Goal: Transaction & Acquisition: Book appointment/travel/reservation

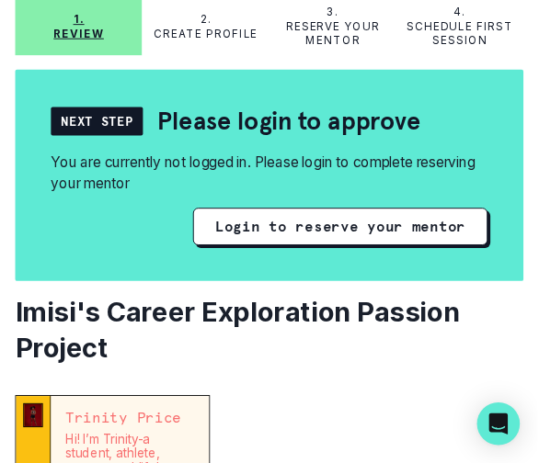
scroll to position [184, 0]
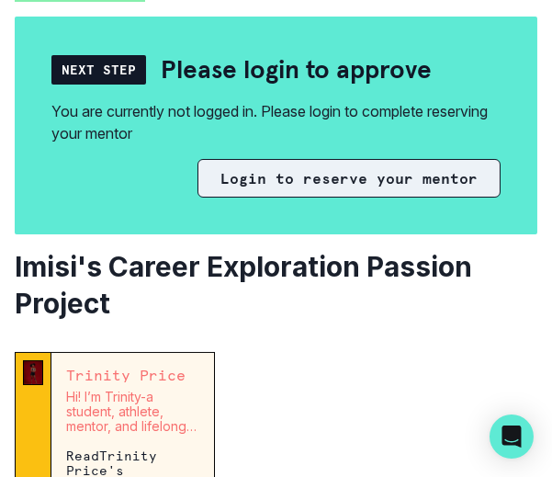
click at [380, 178] on button "Login to reserve your mentor" at bounding box center [349, 178] width 303 height 39
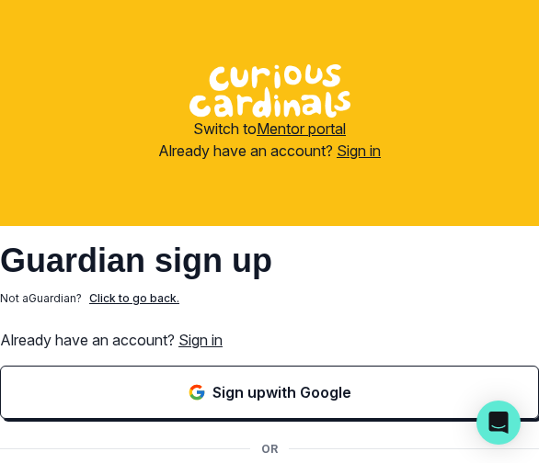
click at [210, 341] on link "Sign in" at bounding box center [200, 340] width 44 height 18
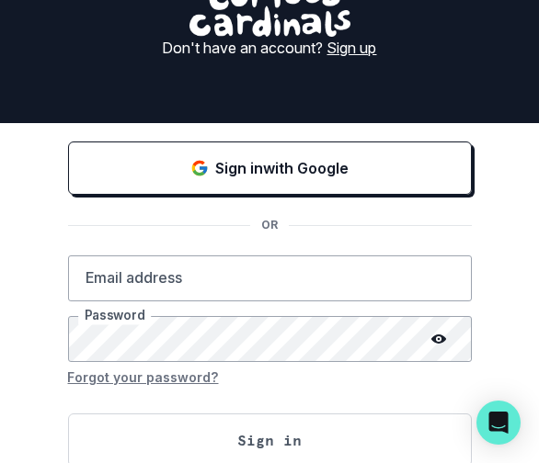
scroll to position [127, 0]
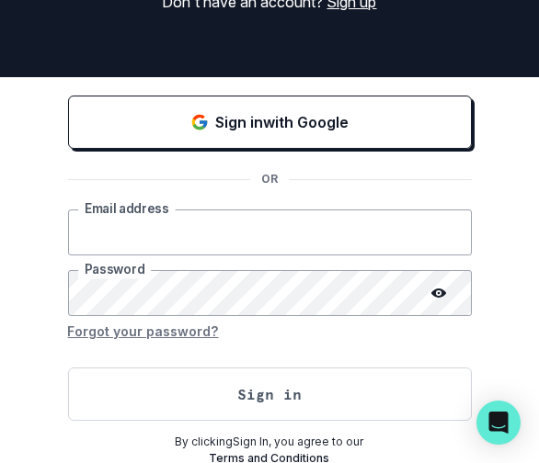
click at [229, 245] on input "email" at bounding box center [269, 233] width 403 height 46
type input "[EMAIL_ADDRESS][DOMAIN_NAME]"
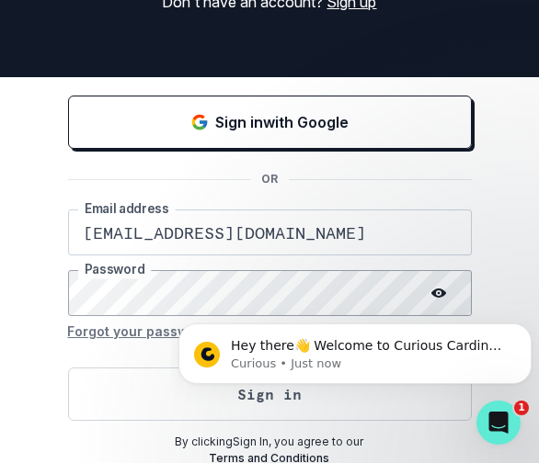
scroll to position [0, 0]
click at [432, 291] on html "Hey there👋 Welcome to Curious Cardinals 🙌 Take a look around! If you have any q…" at bounding box center [355, 349] width 368 height 129
click at [438, 292] on body "Hey there👋 Welcome to Curious Cardinals 🙌 Take a look around! If you have any q…" at bounding box center [354, 349] width 353 height 114
click at [527, 326] on icon "Dismiss notification" at bounding box center [526, 328] width 10 height 10
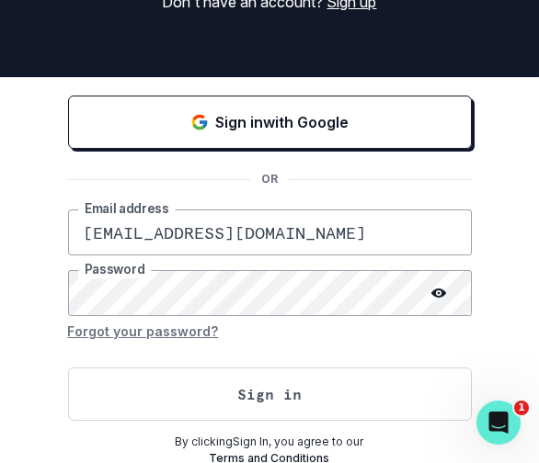
click at [443, 295] on icon at bounding box center [438, 293] width 15 height 15
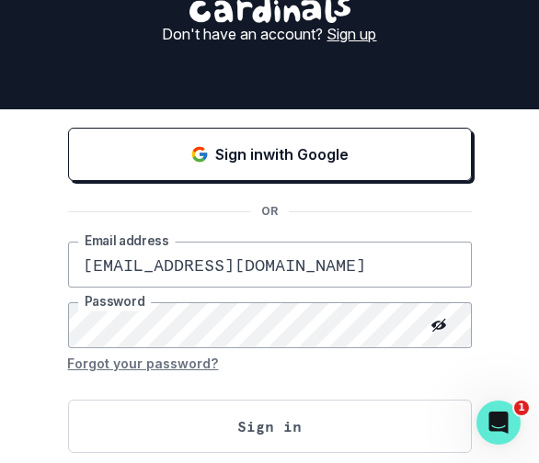
scroll to position [127, 0]
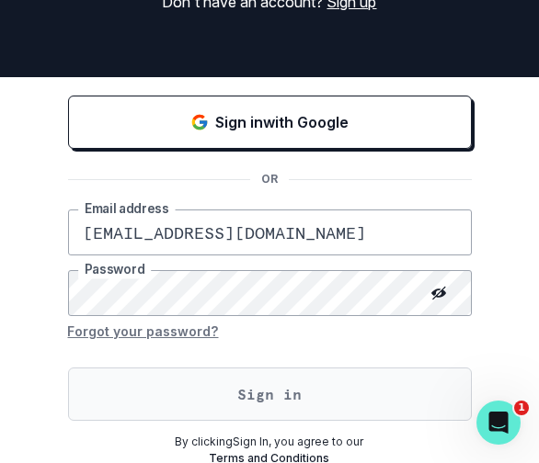
click at [278, 392] on button "Sign in" at bounding box center [269, 394] width 403 height 53
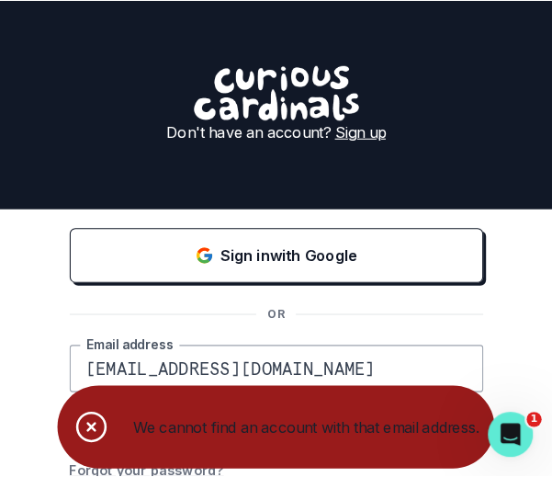
scroll to position [0, 0]
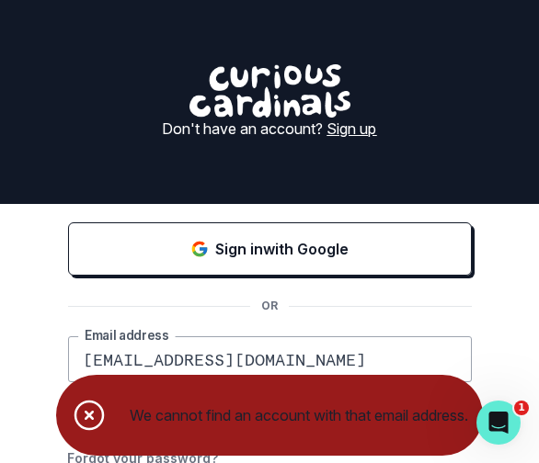
click at [365, 131] on link "Sign up" at bounding box center [352, 128] width 50 height 18
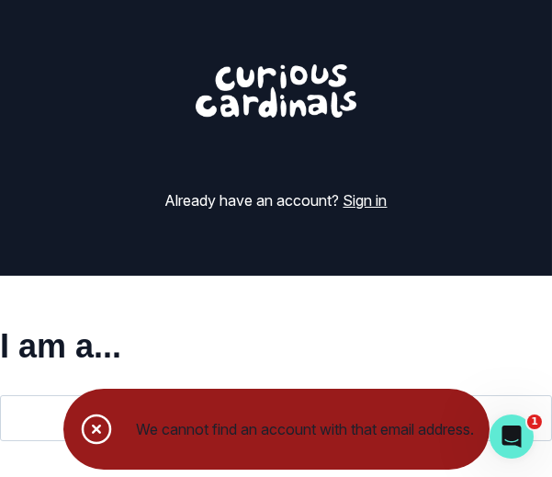
click at [94, 428] on icon "Notifications" at bounding box center [96, 429] width 37 height 37
click at [90, 429] on icon "Notifications" at bounding box center [97, 429] width 28 height 28
click at [91, 429] on icon "Notifications" at bounding box center [96, 429] width 37 height 37
click at [94, 428] on icon "Notifications" at bounding box center [96, 429] width 37 height 37
click at [92, 428] on icon "Notifications" at bounding box center [96, 429] width 37 height 37
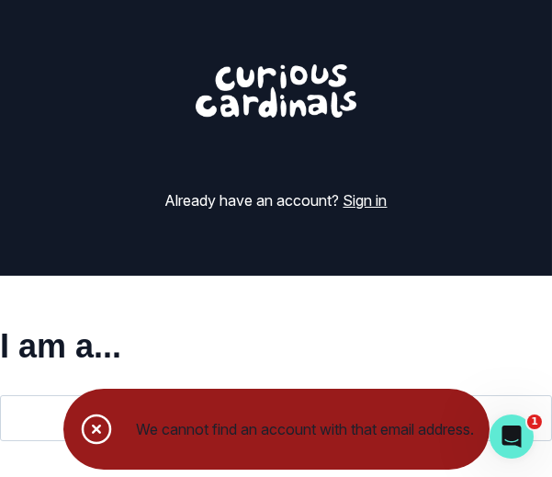
click at [89, 427] on icon "Notifications" at bounding box center [96, 429] width 37 height 37
click at [487, 425] on html at bounding box center [509, 434] width 44 height 44
click at [90, 437] on icon "Notifications" at bounding box center [96, 429] width 37 height 37
click at [526, 468] on div "I am a... Mentor Guardian" at bounding box center [276, 376] width 552 height 201
click at [518, 465] on div "I am a... Mentor Guardian" at bounding box center [276, 376] width 552 height 201
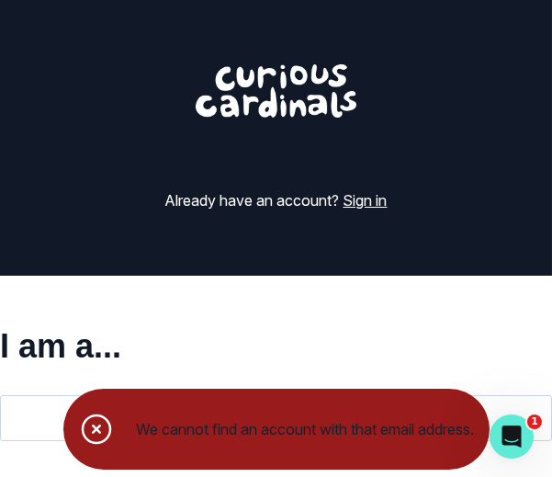
click at [441, 438] on div "We cannot find an account with that email address." at bounding box center [306, 429] width 338 height 22
click at [380, 400] on div "We cannot find an account with that email address." at bounding box center [276, 429] width 426 height 81
click at [378, 397] on div "We cannot find an account with that email address." at bounding box center [276, 429] width 426 height 81
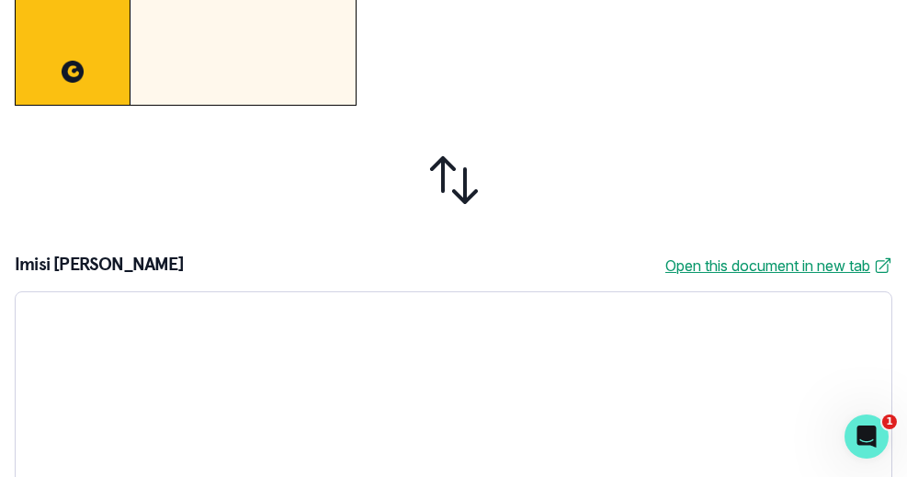
scroll to position [607, 0]
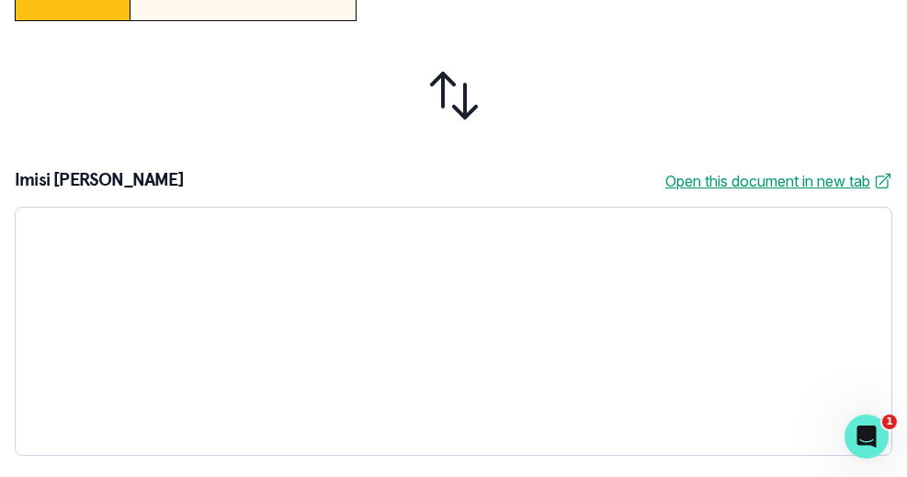
drag, startPoint x: 316, startPoint y: 153, endPoint x: 319, endPoint y: 69, distance: 84.6
click at [318, 70] on div "Trinity Price Hi! I’m Trinity-a student, athlete, mentor, and lifelong learner …" at bounding box center [454, 111] width 878 height 688
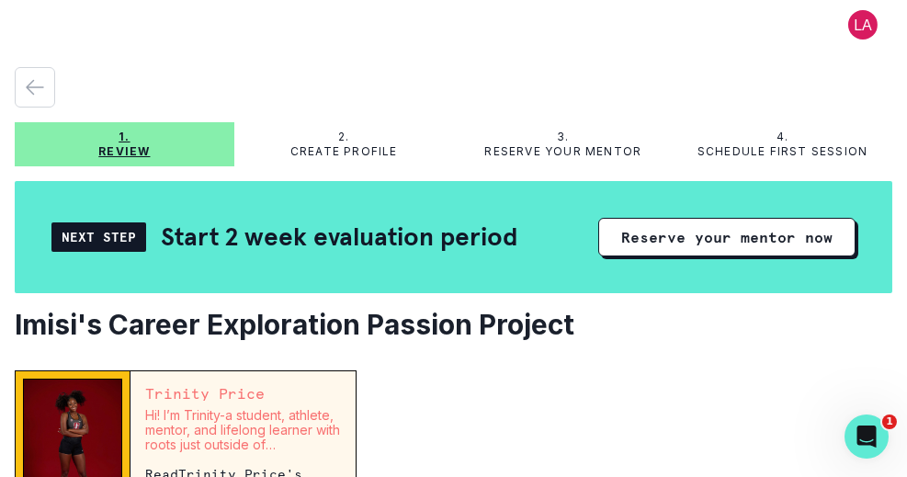
scroll to position [0, 0]
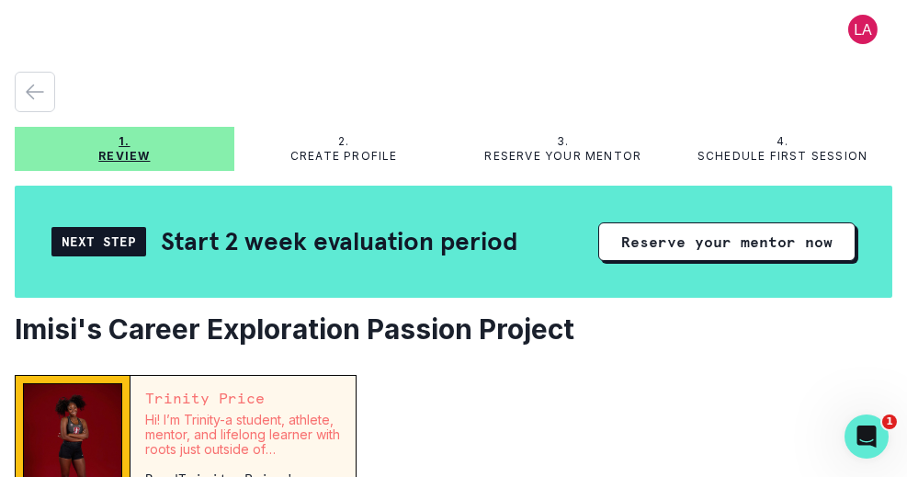
click at [850, 29] on button at bounding box center [863, 29] width 59 height 29
click at [857, 33] on button at bounding box center [863, 29] width 59 height 29
click at [698, 79] on button "Log out" at bounding box center [776, 76] width 204 height 33
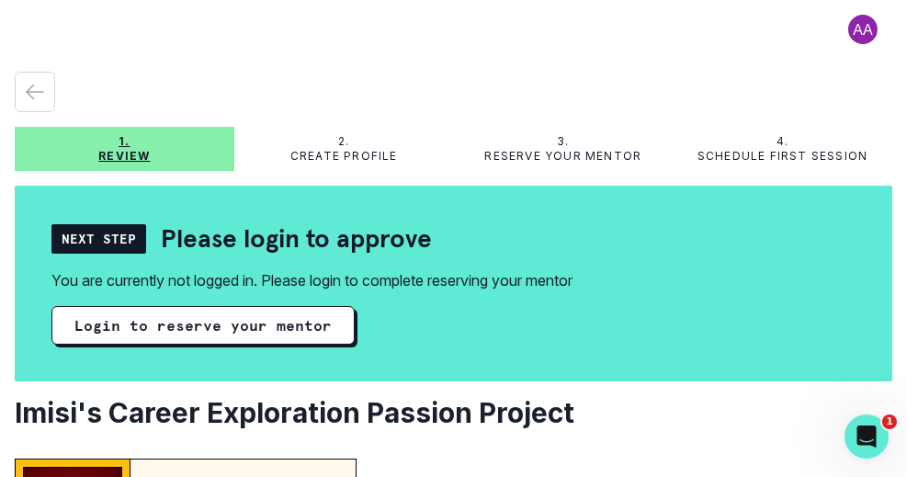
click at [338, 167] on div "2. Create profile" at bounding box center [344, 149] width 220 height 44
click at [335, 158] on p "Create profile" at bounding box center [344, 156] width 108 height 15
